Goal: Task Accomplishment & Management: Manage account settings

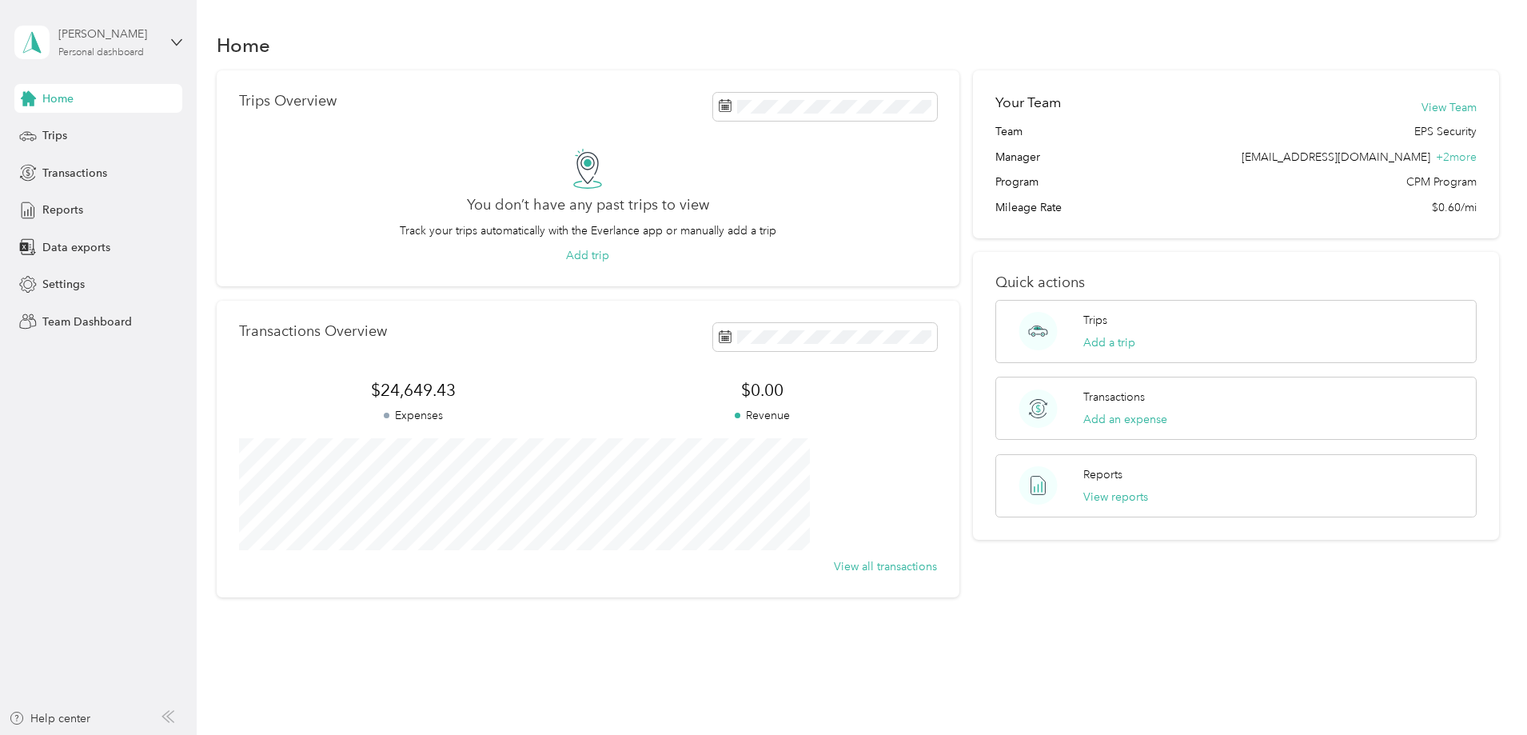
click at [113, 52] on div "Personal dashboard" at bounding box center [101, 53] width 86 height 10
click at [106, 125] on div "Team dashboard" at bounding box center [72, 131] width 86 height 17
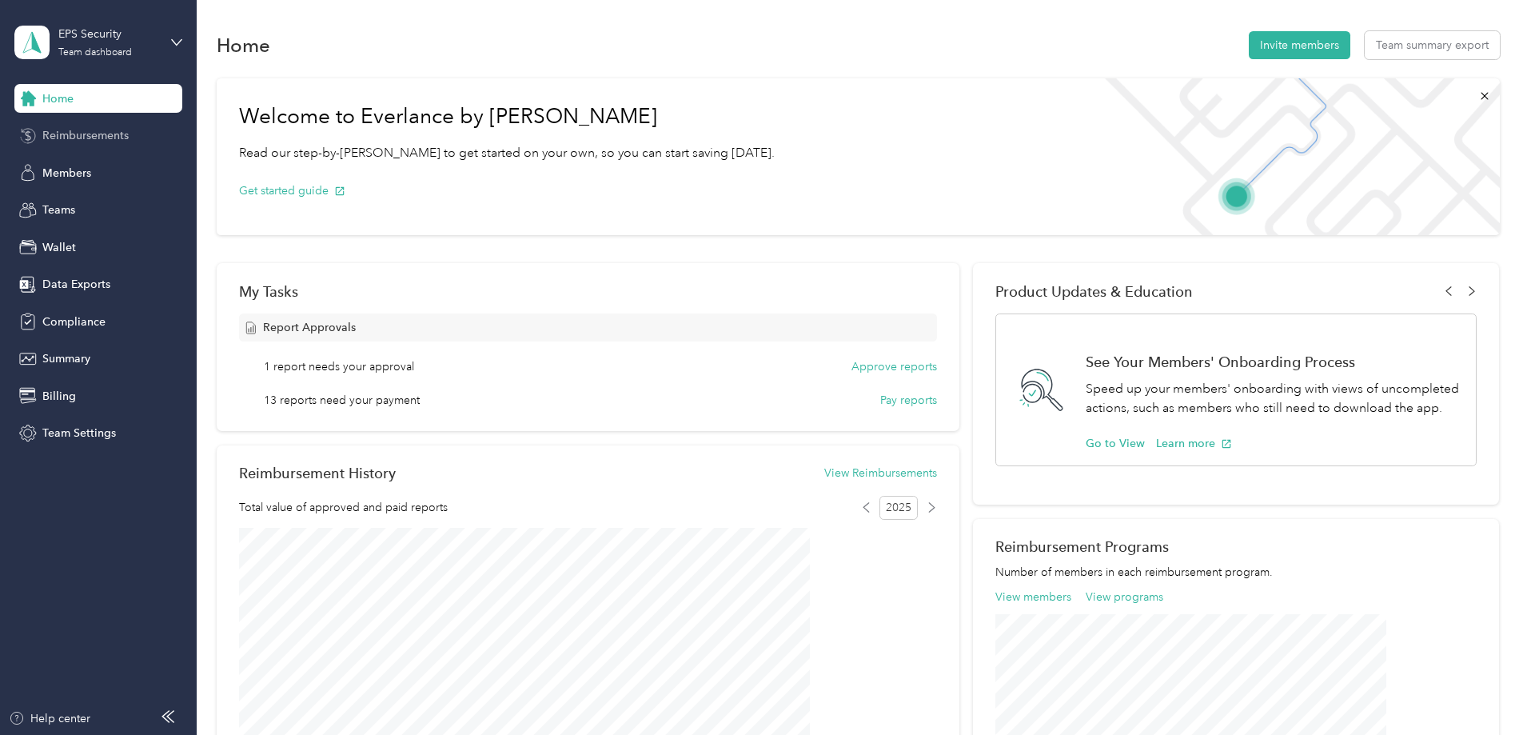
click at [101, 133] on span "Reimbursements" at bounding box center [85, 135] width 86 height 17
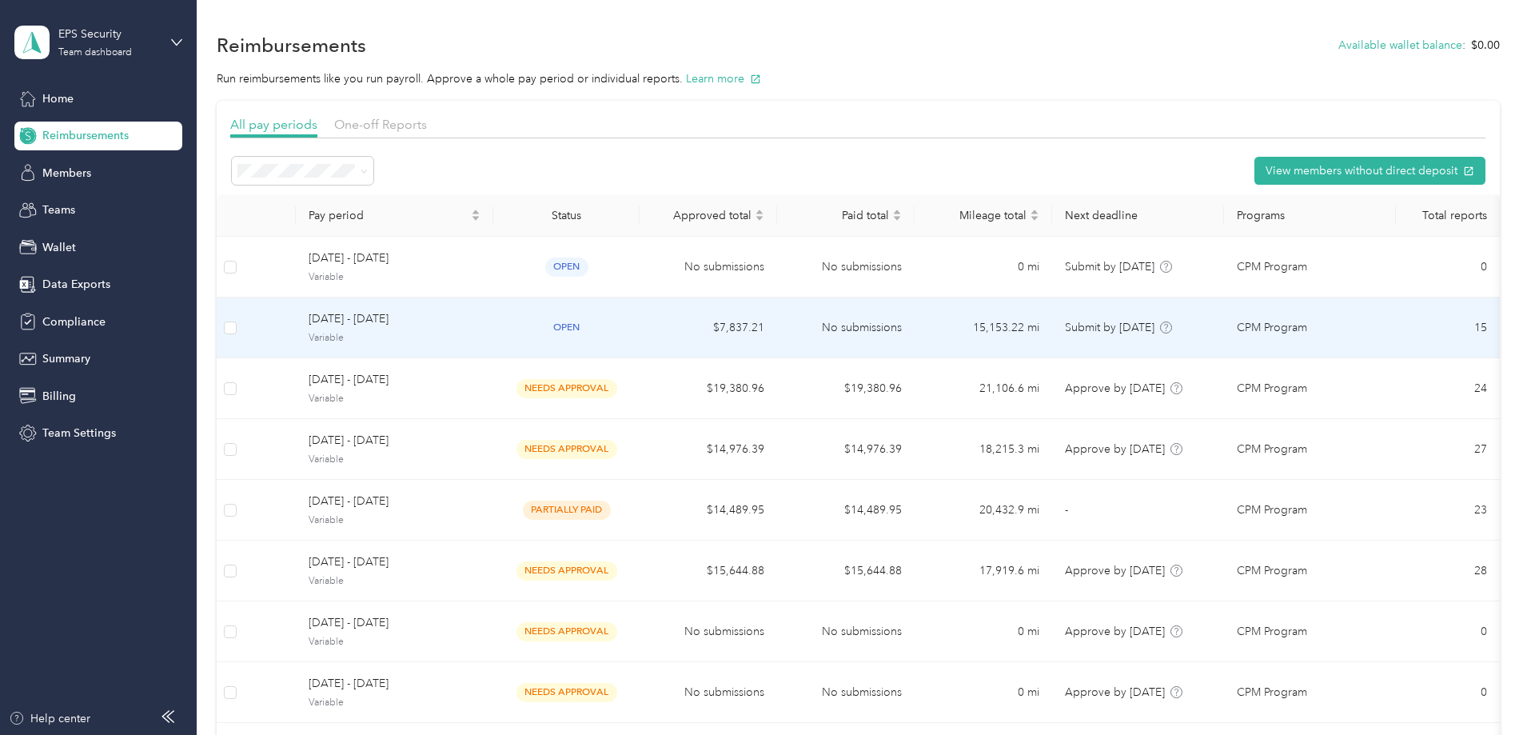
click at [480, 323] on span "[DATE] - [DATE]" at bounding box center [395, 319] width 172 height 18
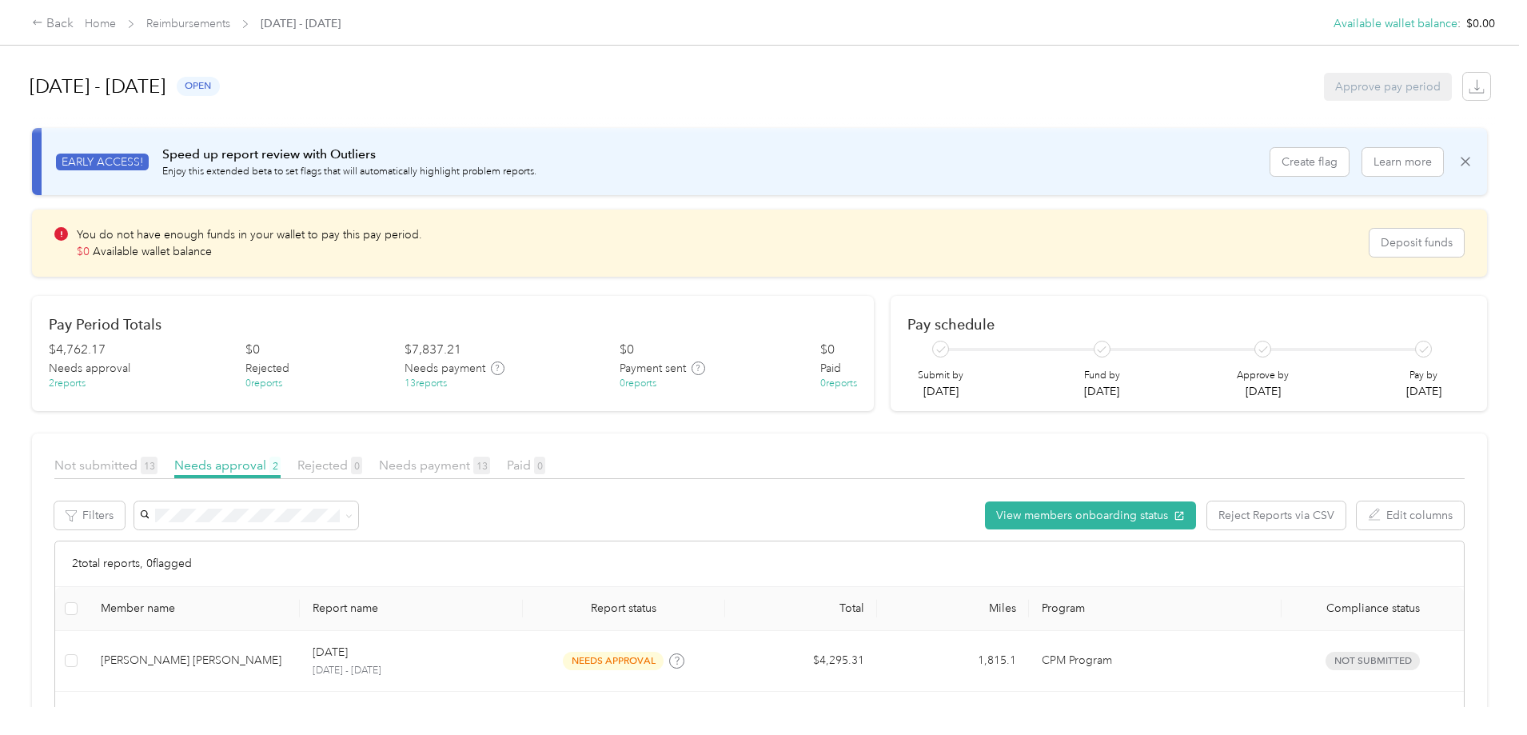
scroll to position [132, 0]
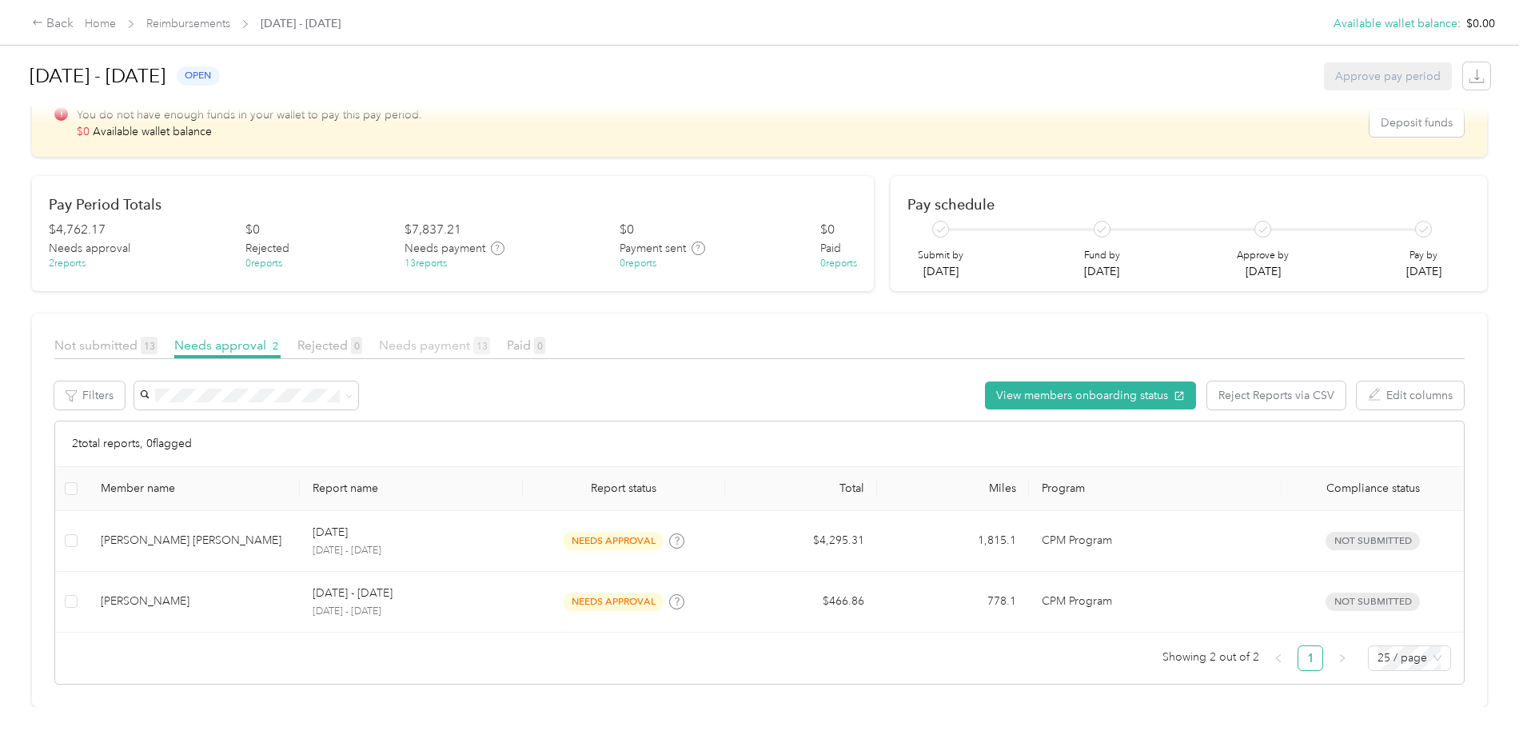
click at [490, 337] on span "Needs payment 13" at bounding box center [434, 344] width 111 height 15
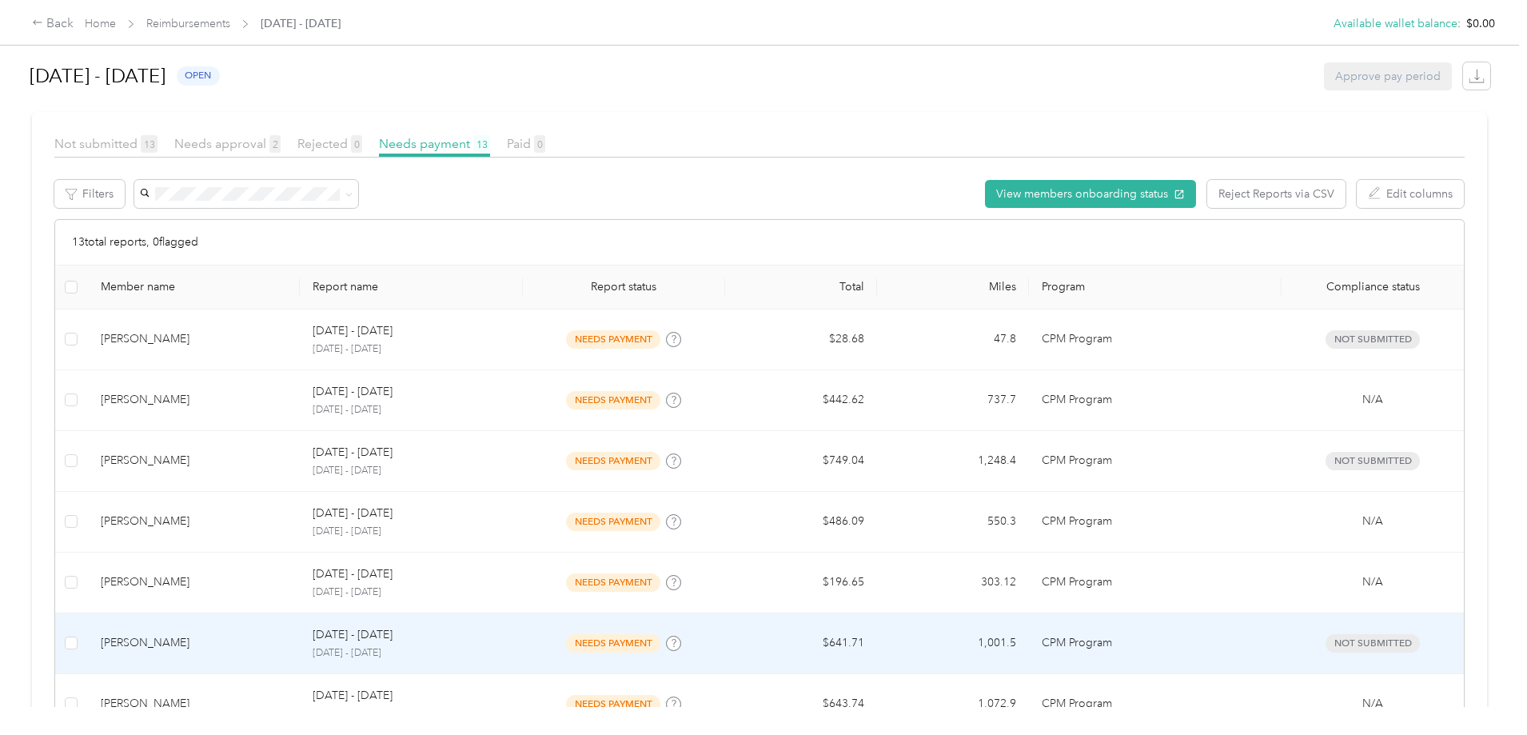
scroll to position [321, 0]
